Goal: Find contact information: Find contact information

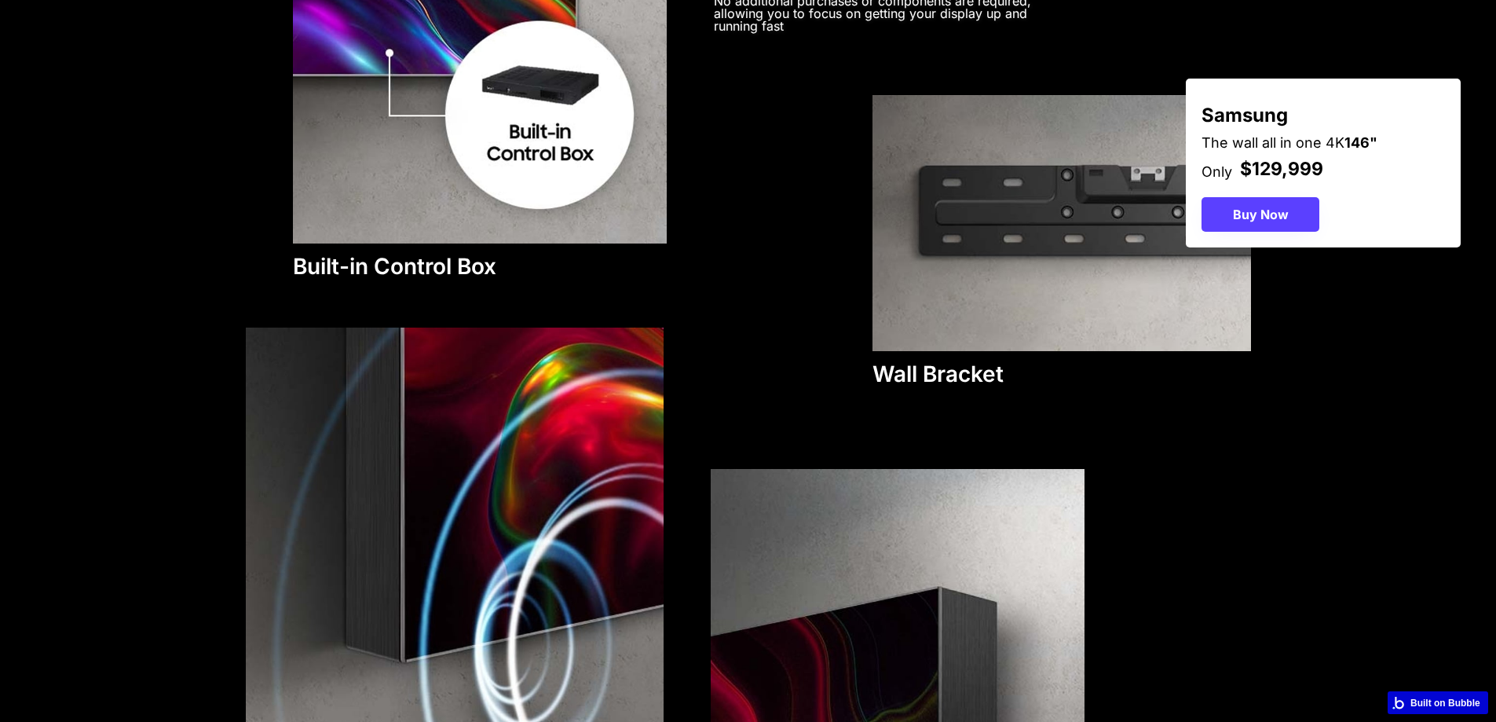
scroll to position [5073, 0]
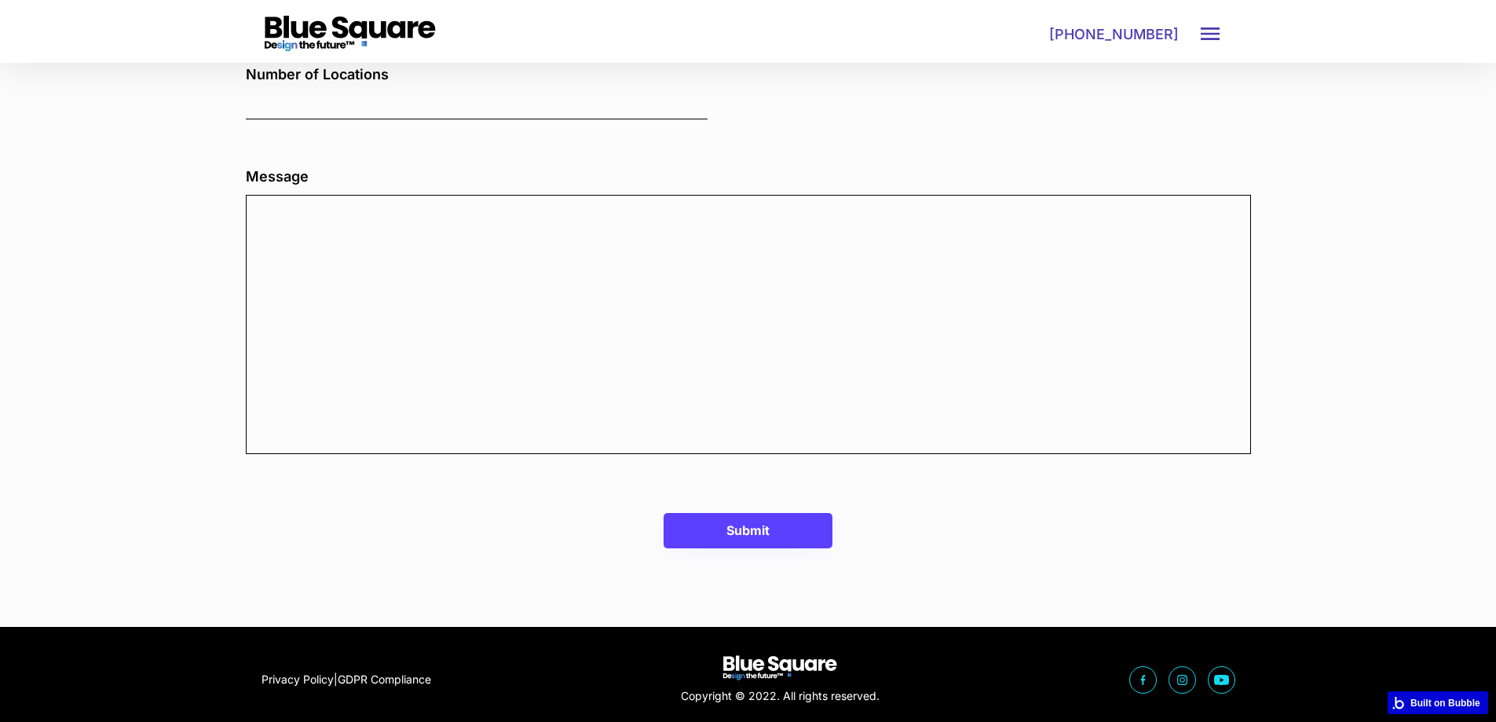
scroll to position [1287, 0]
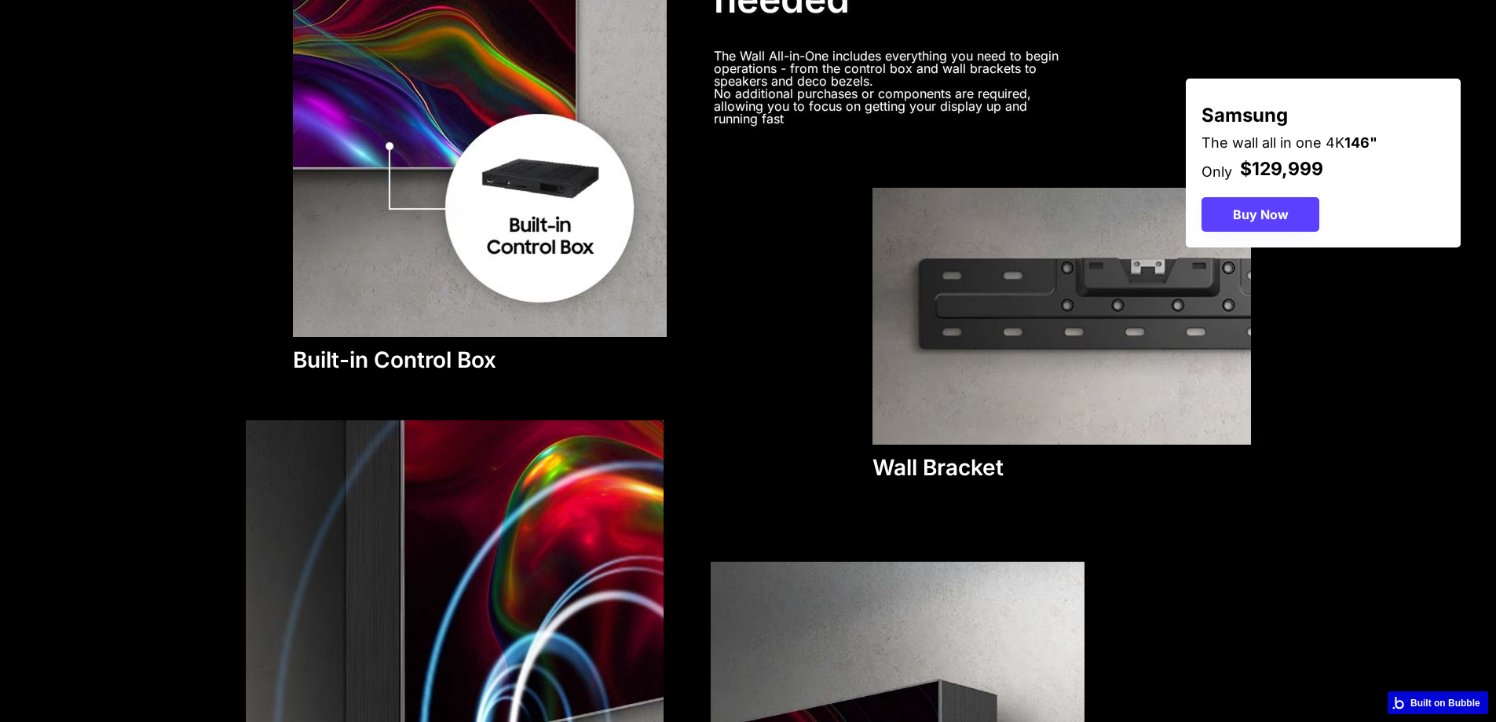
scroll to position [4696, 0]
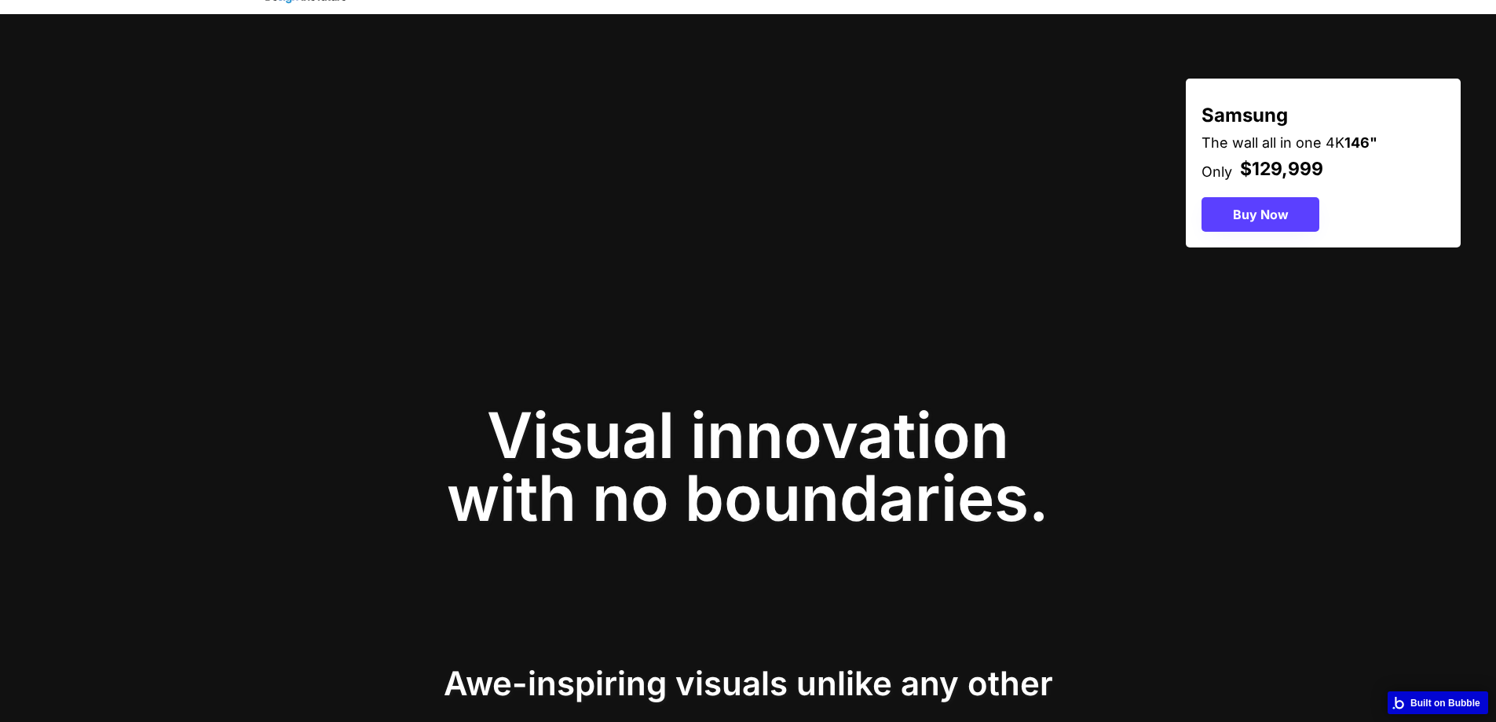
scroll to position [0, 0]
